Goal: Information Seeking & Learning: Learn about a topic

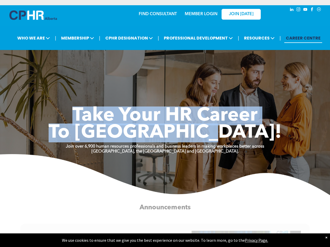
drag, startPoint x: 76, startPoint y: 111, endPoint x: 304, endPoint y: 135, distance: 229.0
click at [304, 135] on div "Take Your HR Career To [GEOGRAPHIC_DATA]!" at bounding box center [165, 124] width 314 height 34
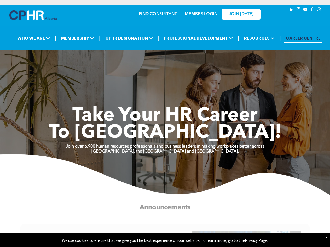
click at [200, 152] on strong "[GEOGRAPHIC_DATA], the [GEOGRAPHIC_DATA] and [GEOGRAPHIC_DATA]." at bounding box center [165, 151] width 147 height 4
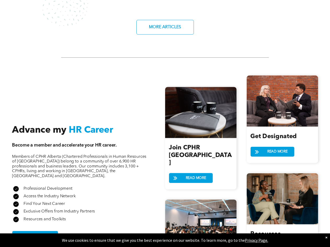
scroll to position [523, 0]
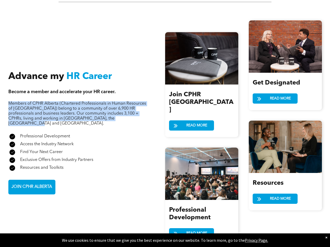
drag, startPoint x: 9, startPoint y: 94, endPoint x: 136, endPoint y: 113, distance: 127.9
click at [136, 113] on div "Advance my HR Career Become a member and accelerate your HR career. Members of …" at bounding box center [86, 132] width 157 height 123
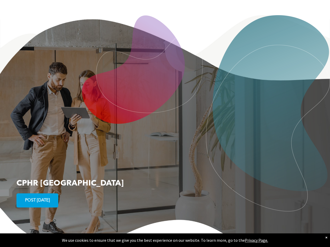
scroll to position [597, 0]
